Goal: Register for event/course

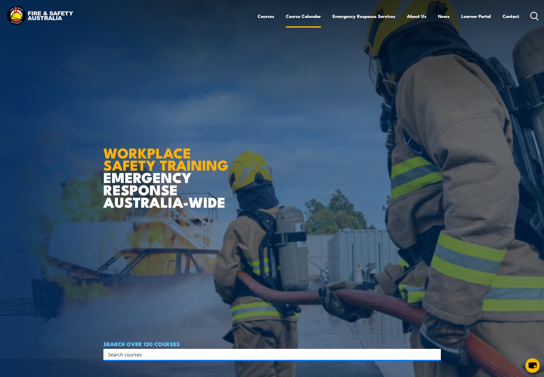
click at [311, 15] on link "Course Calendar" at bounding box center [303, 16] width 35 height 14
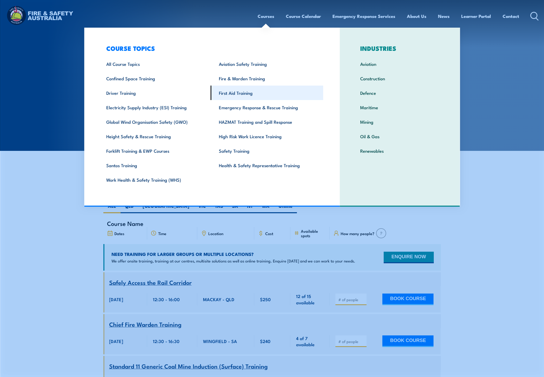
click at [250, 95] on link "First Aid Training" at bounding box center [267, 93] width 113 height 14
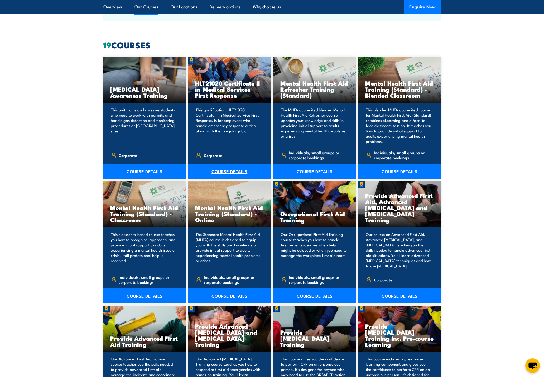
scroll to position [395, 0]
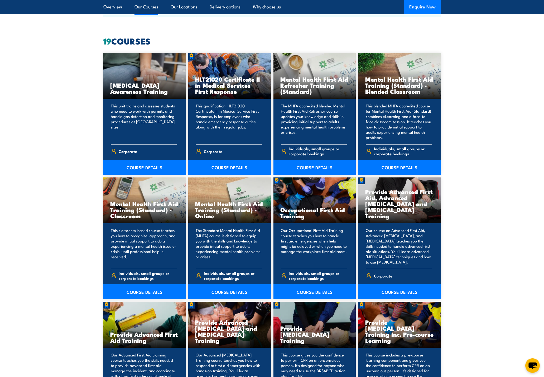
click at [394, 292] on link "COURSE DETAILS" at bounding box center [399, 292] width 82 height 15
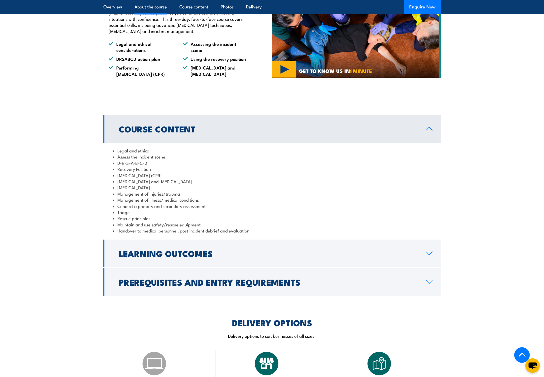
scroll to position [448, 0]
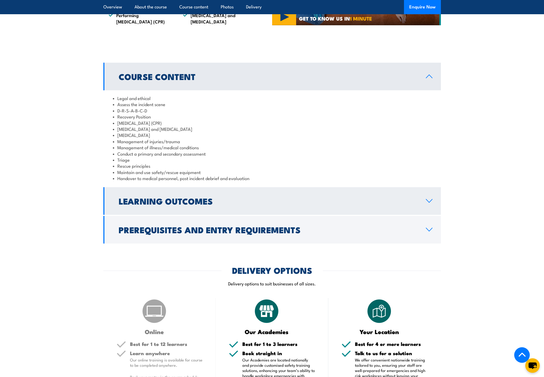
click at [283, 205] on h2 "Learning Outcomes" at bounding box center [268, 200] width 299 height 7
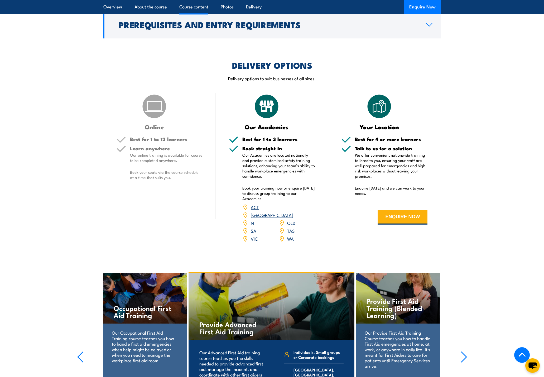
scroll to position [533, 0]
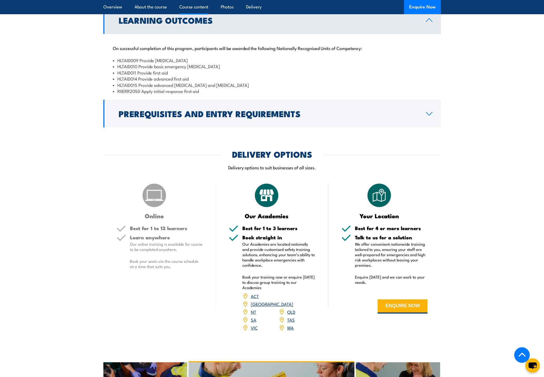
click at [289, 325] on link "WA" at bounding box center [290, 328] width 7 height 6
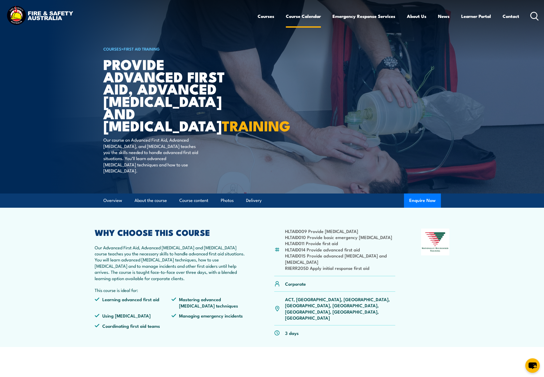
click at [308, 18] on link "Course Calendar" at bounding box center [303, 16] width 35 height 14
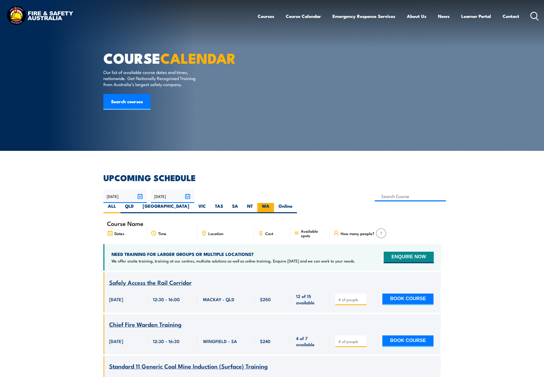
click at [274, 203] on label "WA" at bounding box center [265, 208] width 17 height 10
click at [273, 203] on input "WA" at bounding box center [270, 204] width 3 height 3
radio input "true"
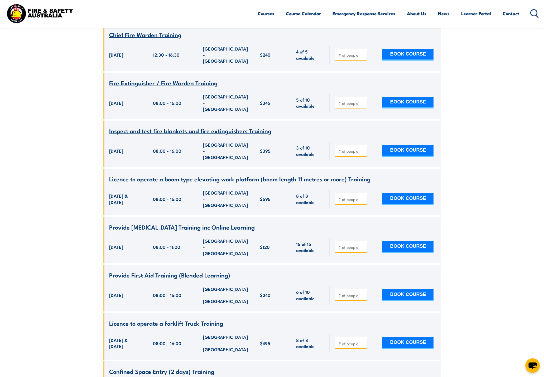
scroll to position [885, 0]
